Goal: Task Accomplishment & Management: Manage account settings

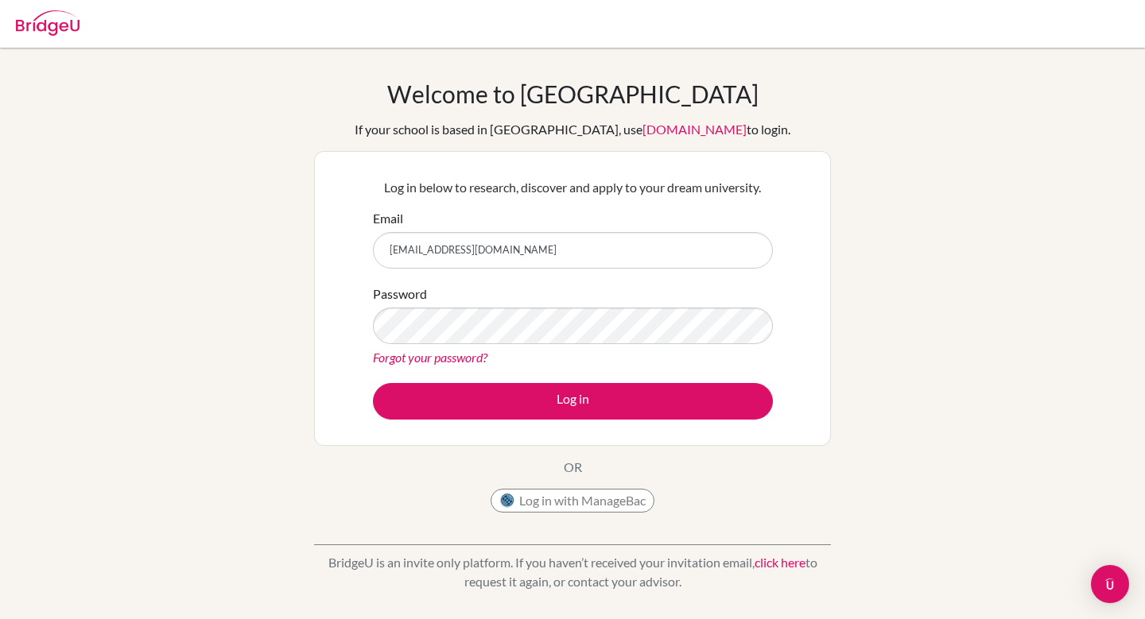
type input "[EMAIL_ADDRESS][DOMAIN_NAME]"
click at [373, 383] on button "Log in" at bounding box center [573, 401] width 400 height 37
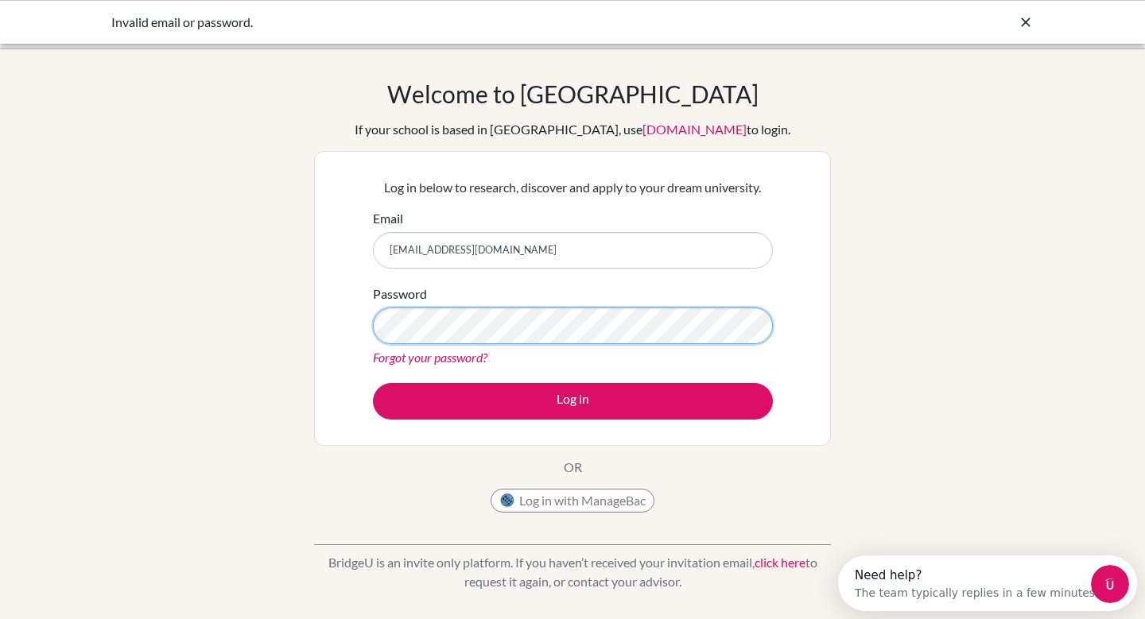
click at [373, 383] on button "Log in" at bounding box center [573, 401] width 400 height 37
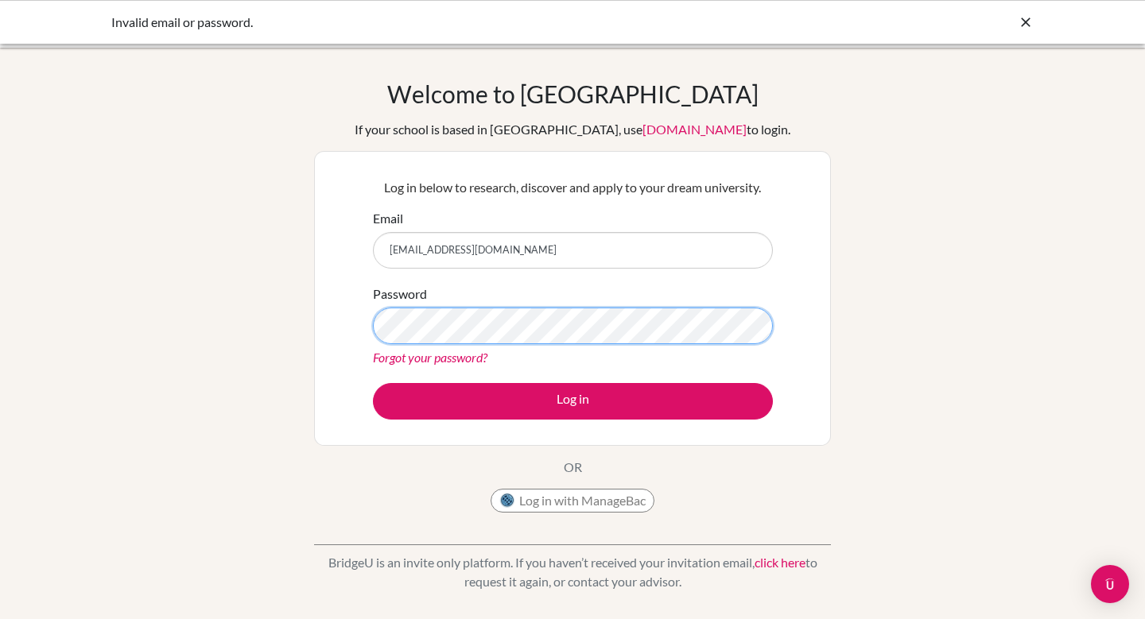
click at [373, 383] on button "Log in" at bounding box center [573, 401] width 400 height 37
click at [445, 348] on div "Forgot your password?" at bounding box center [573, 357] width 400 height 19
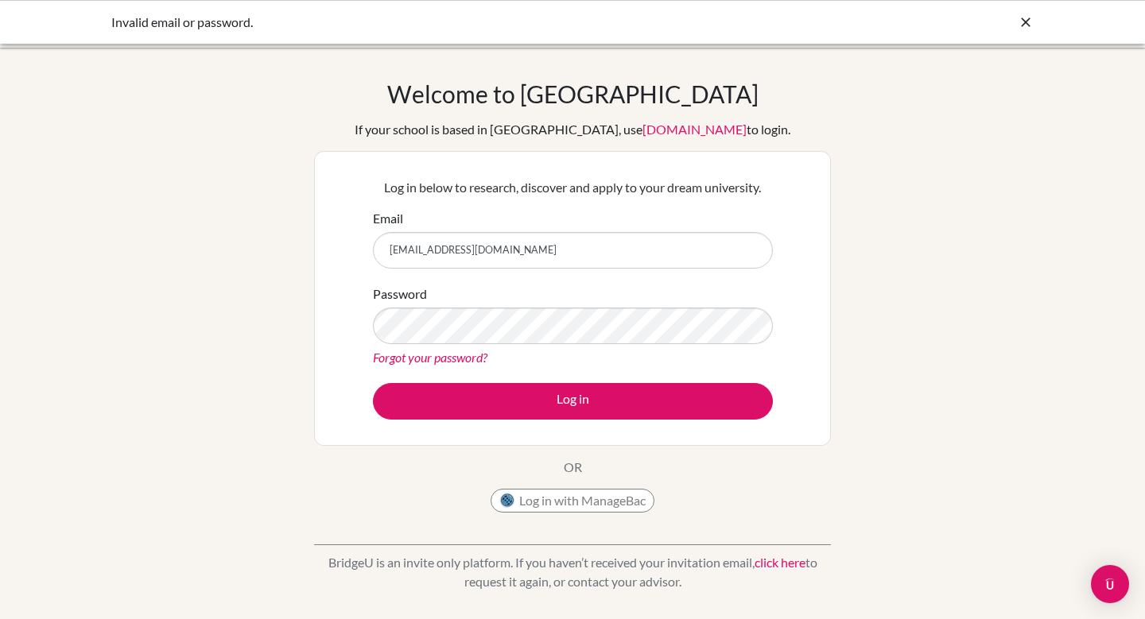
click at [445, 358] on link "Forgot your password?" at bounding box center [430, 357] width 114 height 15
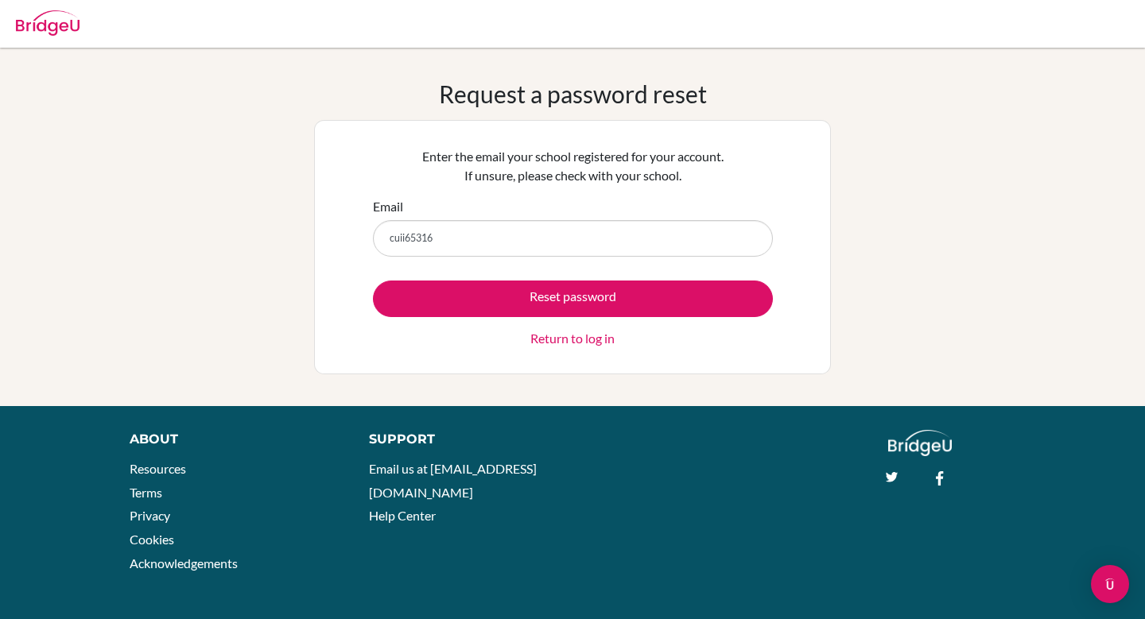
type input "[EMAIL_ADDRESS][DOMAIN_NAME]"
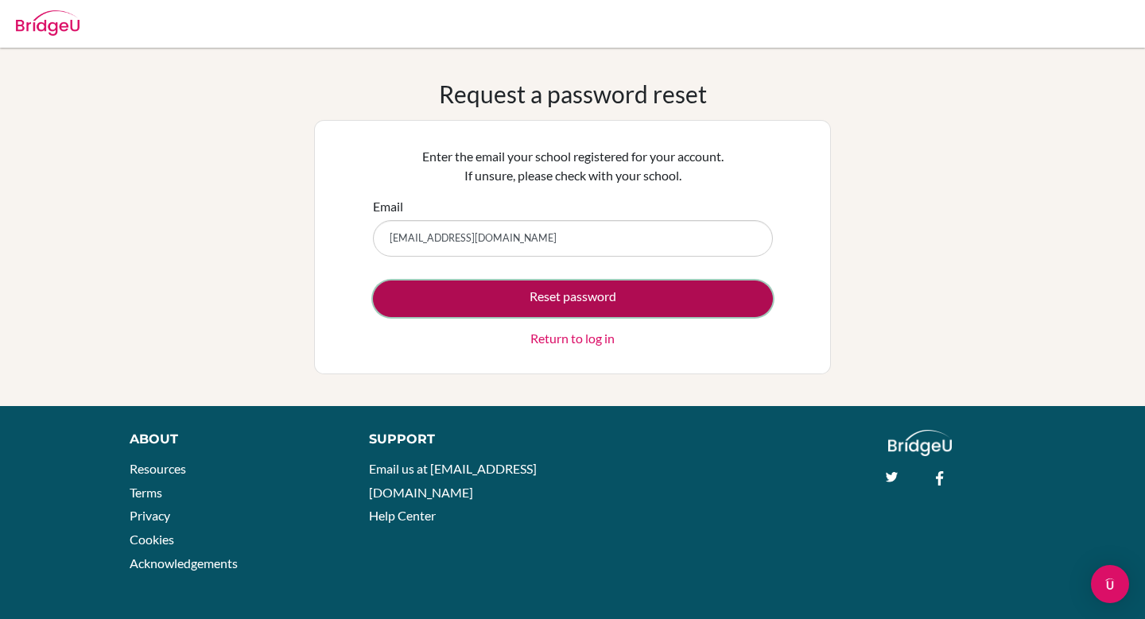
click at [490, 297] on button "Reset password" at bounding box center [573, 299] width 400 height 37
click at [584, 300] on button "Reset password" at bounding box center [573, 299] width 400 height 37
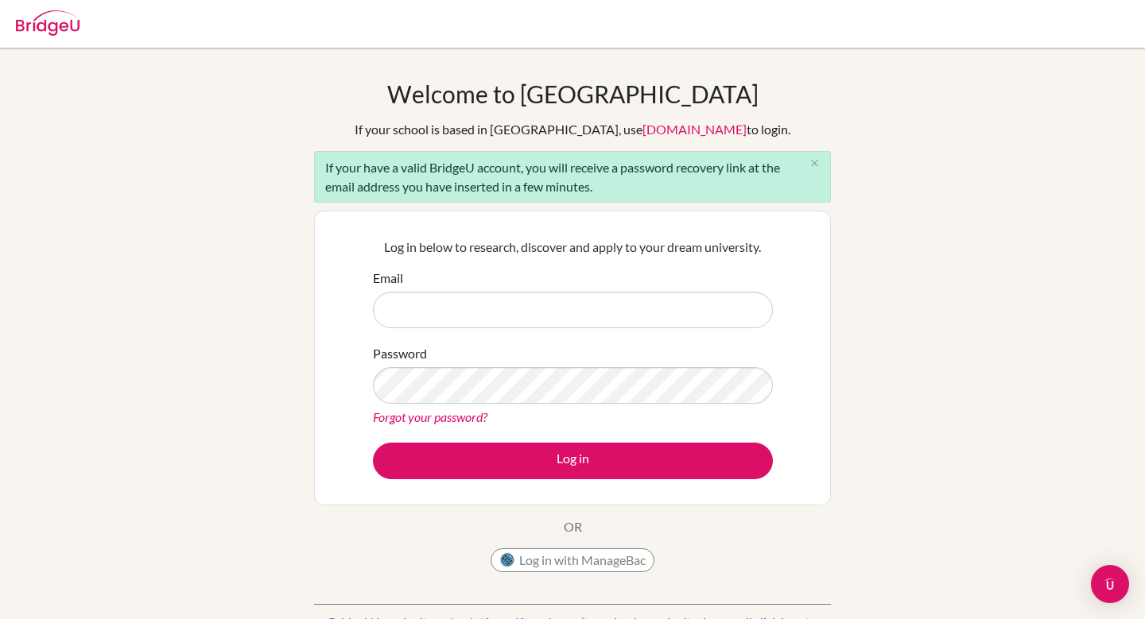
click at [451, 416] on link "Forgot your password?" at bounding box center [430, 416] width 114 height 15
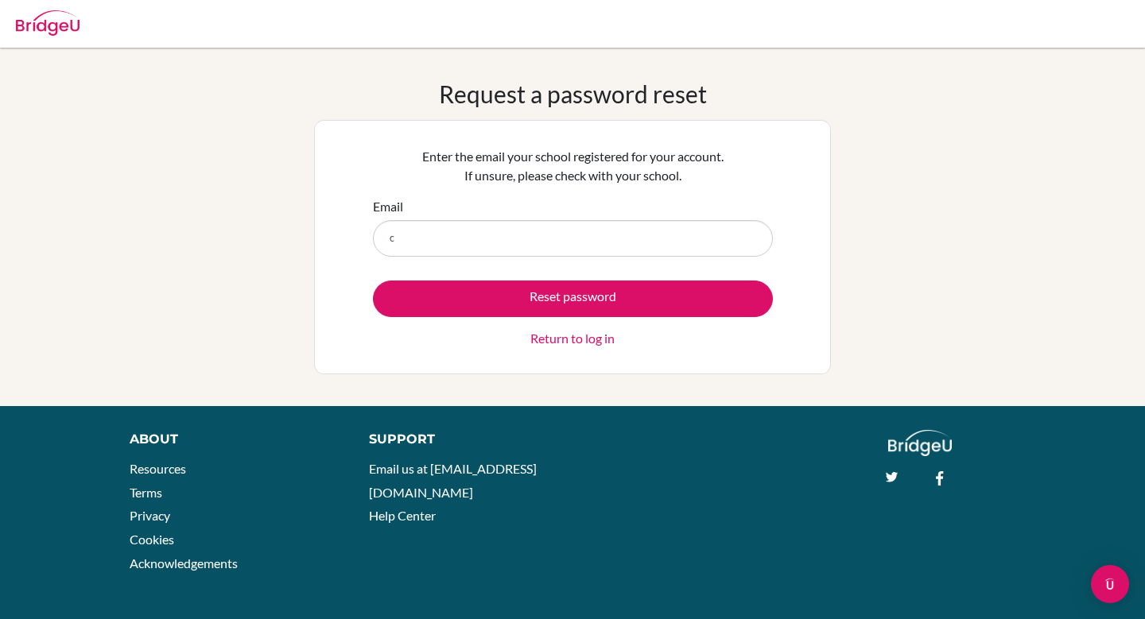
type input "[EMAIL_ADDRESS][DOMAIN_NAME]"
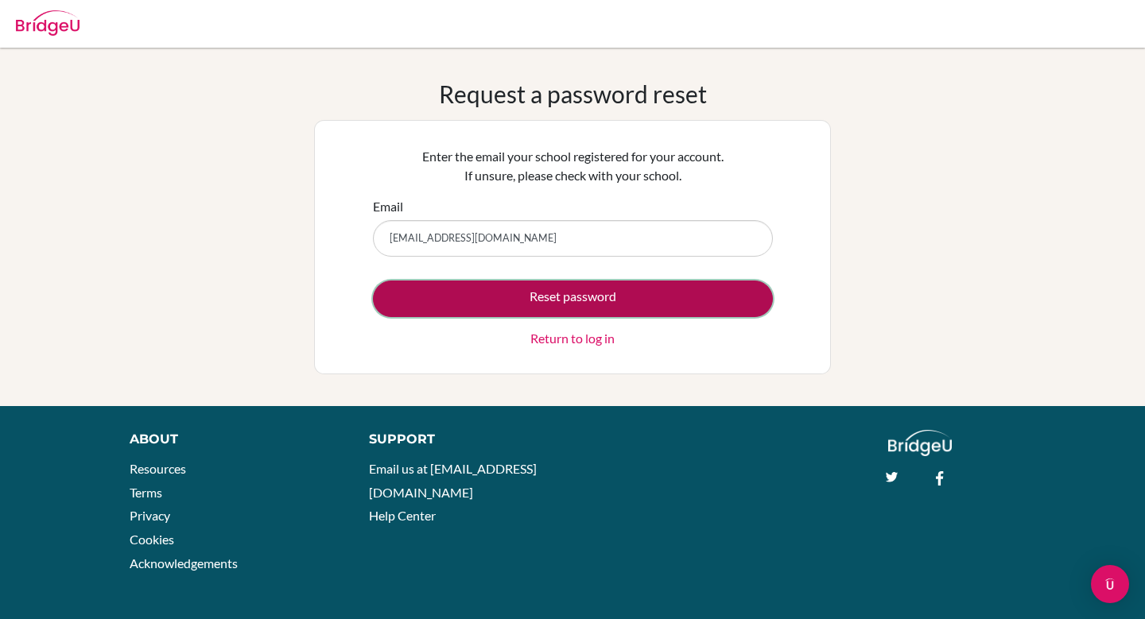
click at [542, 296] on button "Reset password" at bounding box center [573, 299] width 400 height 37
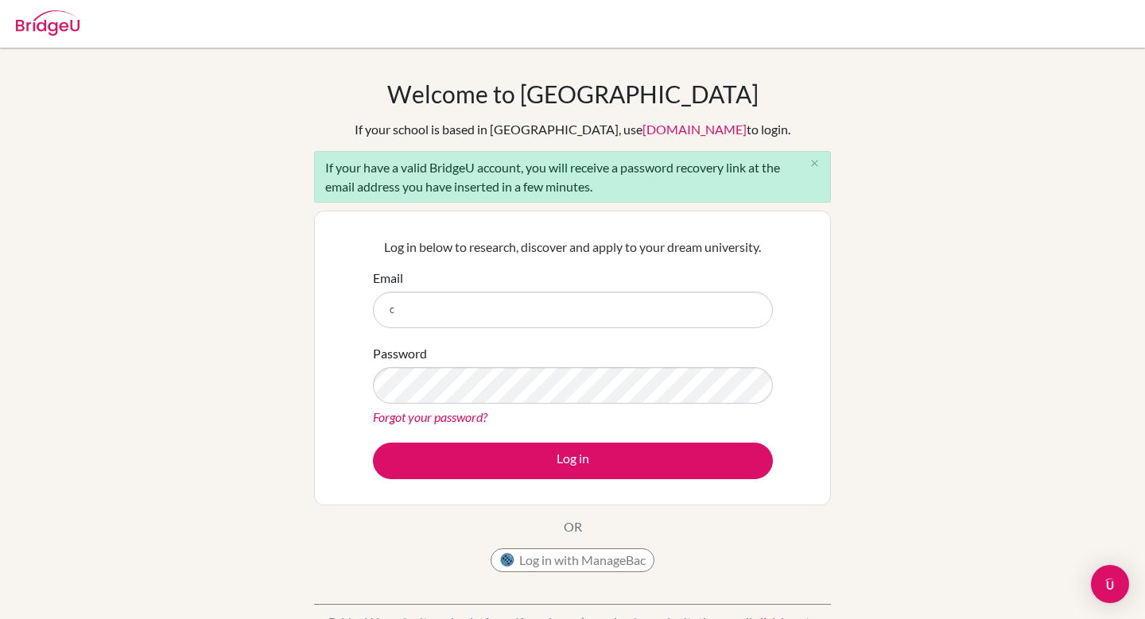
type input "[EMAIL_ADDRESS][DOMAIN_NAME]"
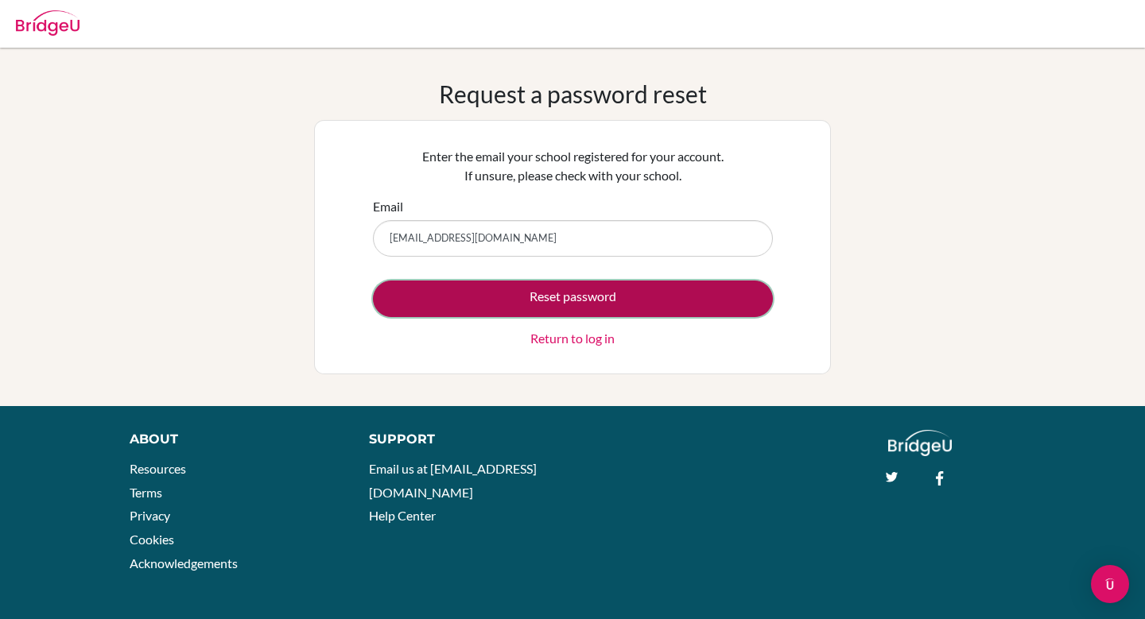
click at [560, 301] on button "Reset password" at bounding box center [573, 299] width 400 height 37
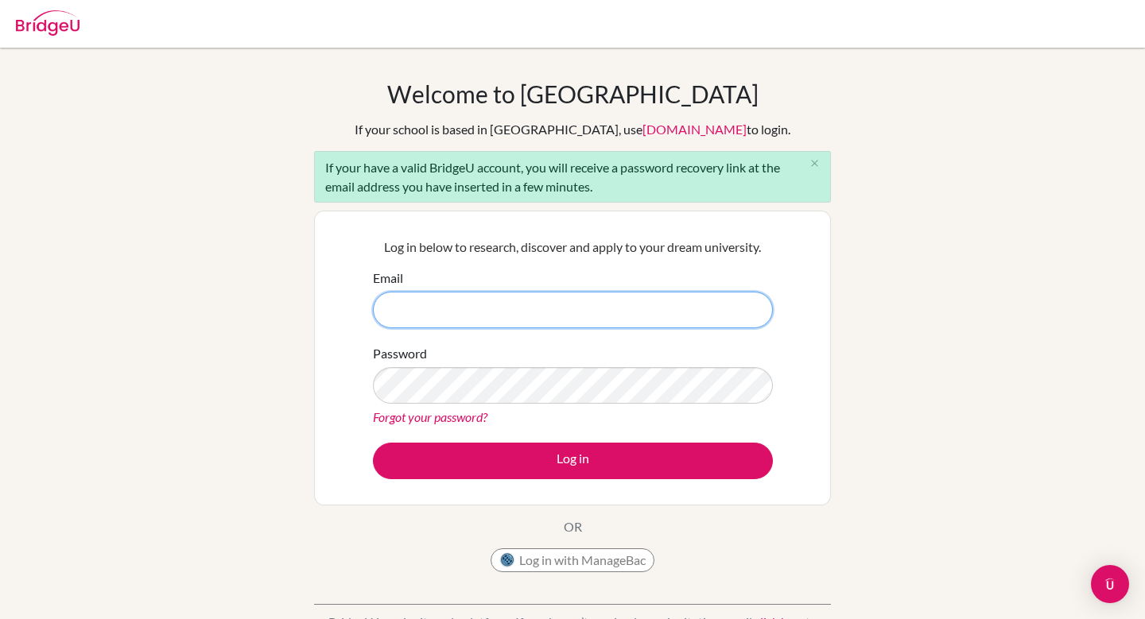
type input "u"
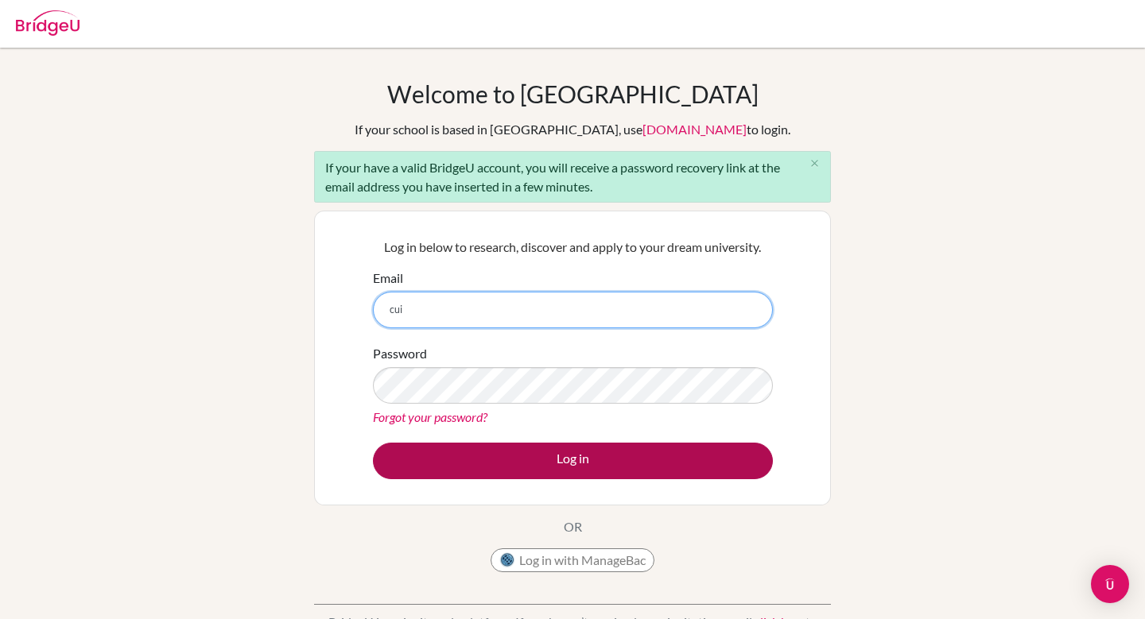
type input "[EMAIL_ADDRESS][DOMAIN_NAME]"
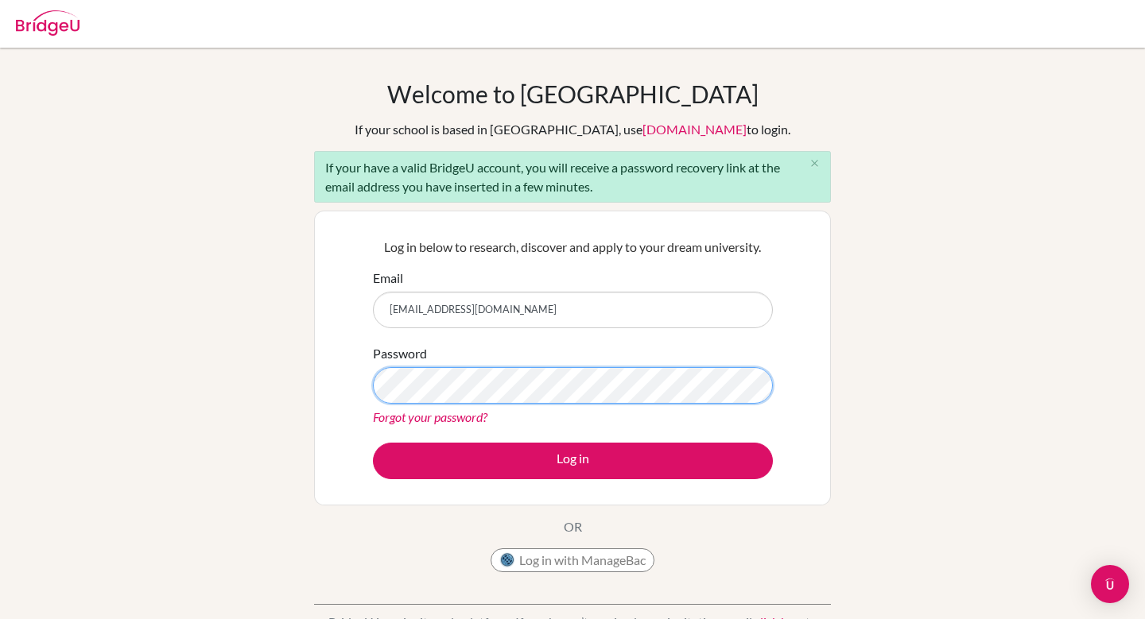
click at [373, 443] on button "Log in" at bounding box center [573, 461] width 400 height 37
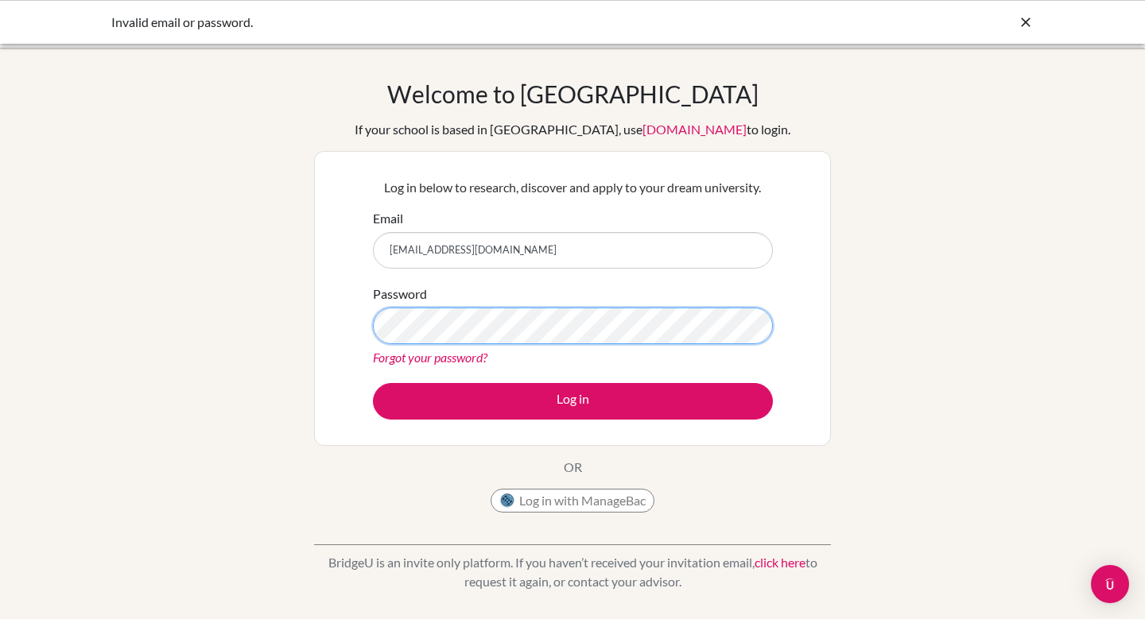
click at [373, 383] on button "Log in" at bounding box center [573, 401] width 400 height 37
click at [563, 250] on input "[EMAIL_ADDRESS][DOMAIN_NAME]" at bounding box center [573, 250] width 400 height 37
